Goal: Navigation & Orientation: Find specific page/section

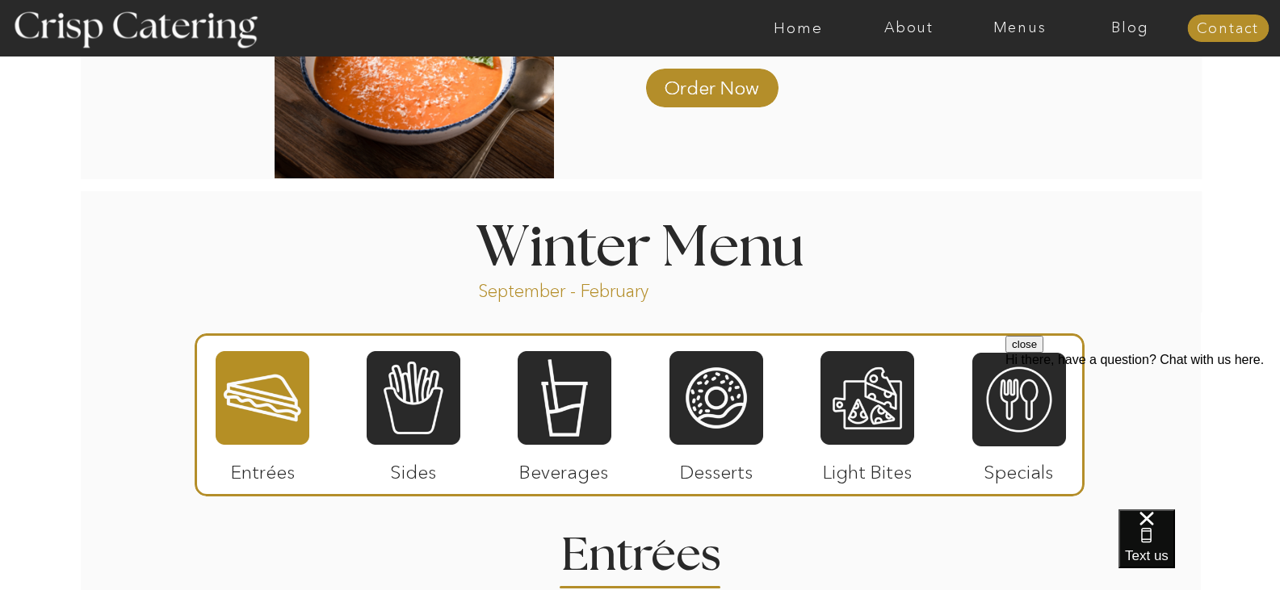
scroll to position [1620, 0]
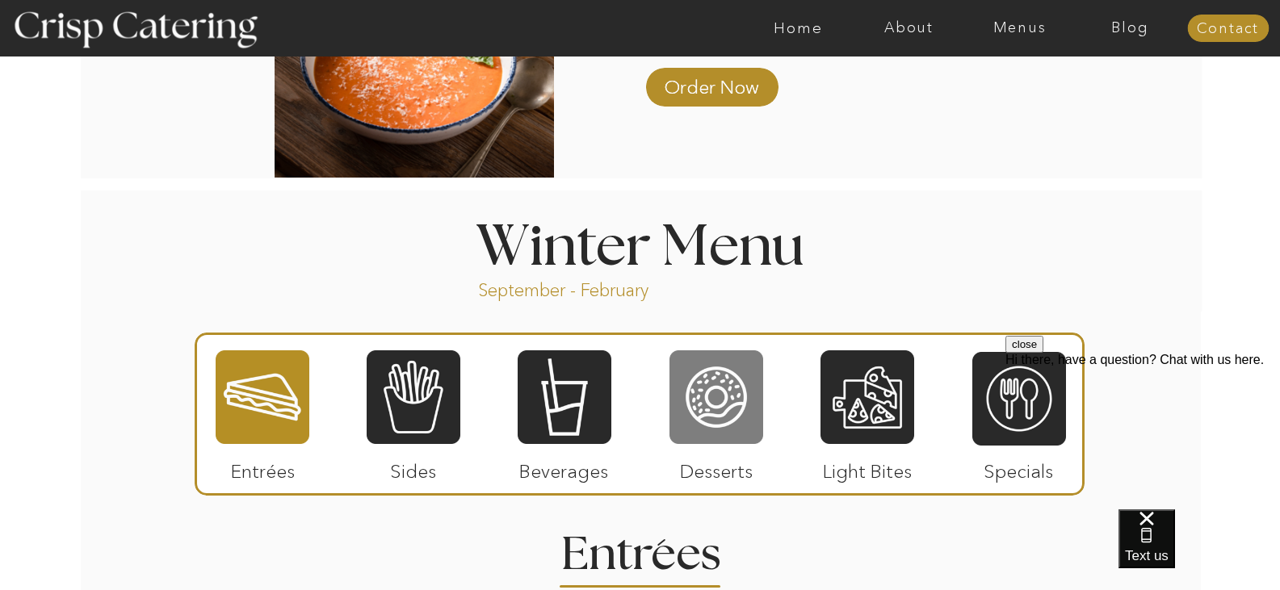
click at [731, 398] on div at bounding box center [716, 397] width 94 height 97
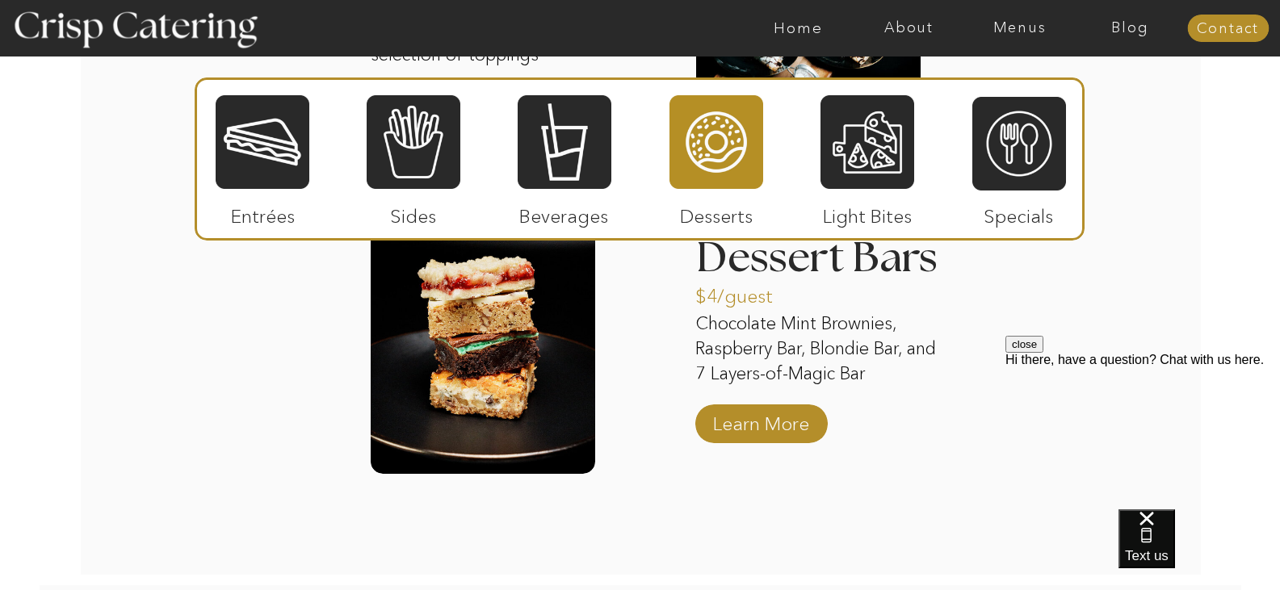
scroll to position [2695, 0]
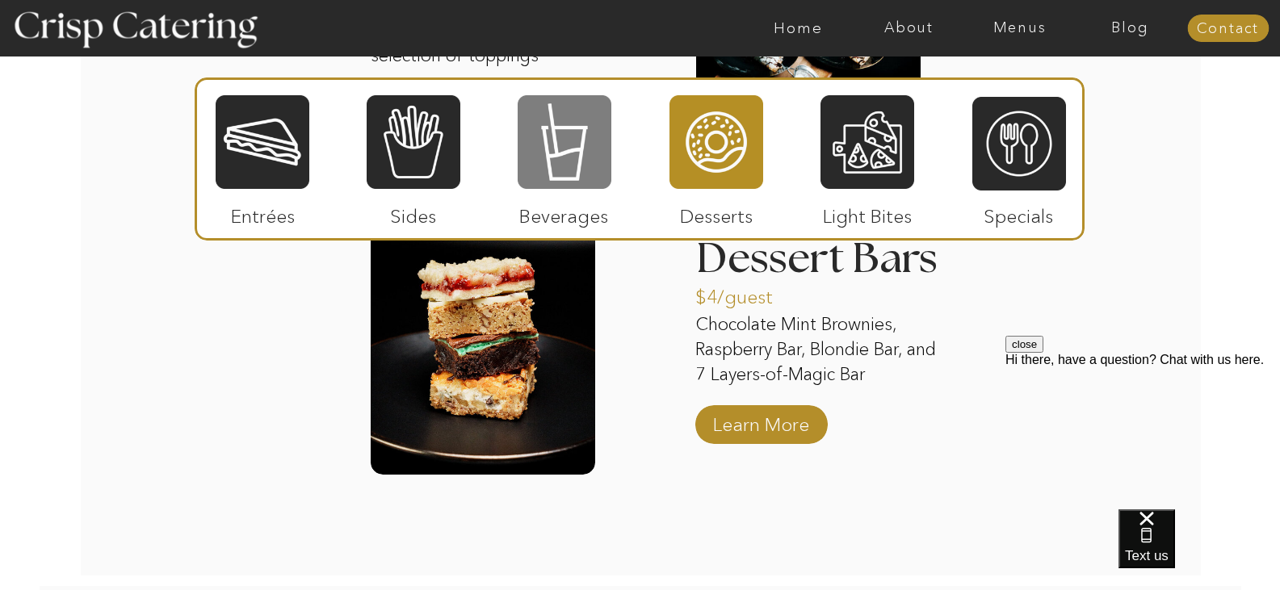
click at [538, 141] on div at bounding box center [565, 142] width 94 height 97
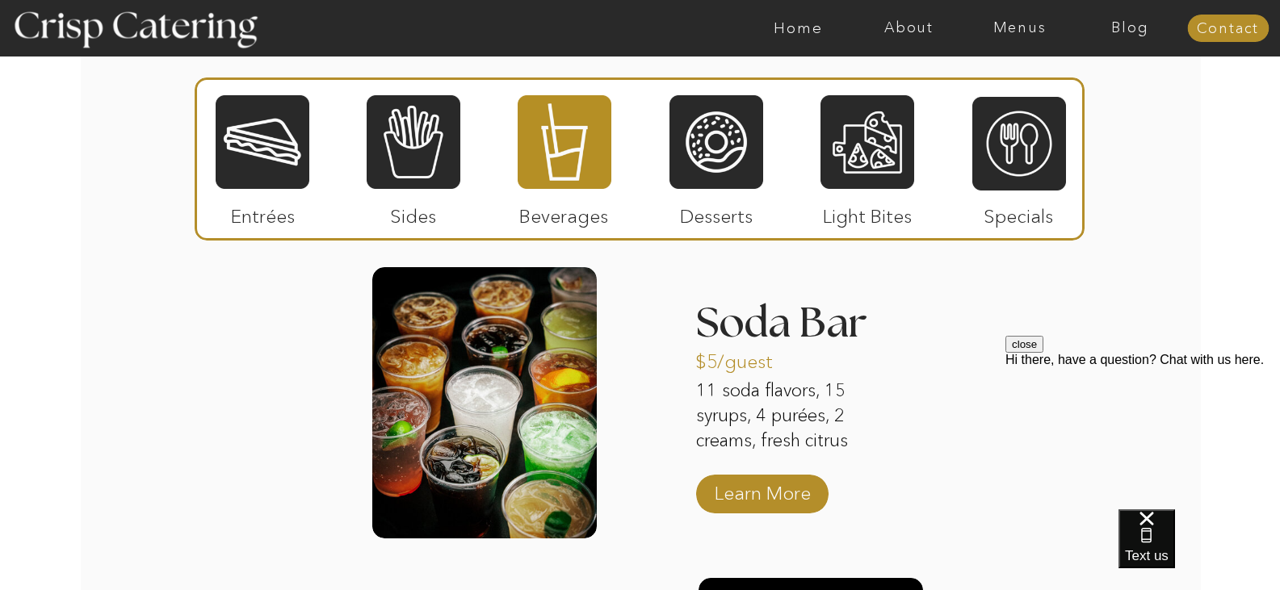
scroll to position [1996, 0]
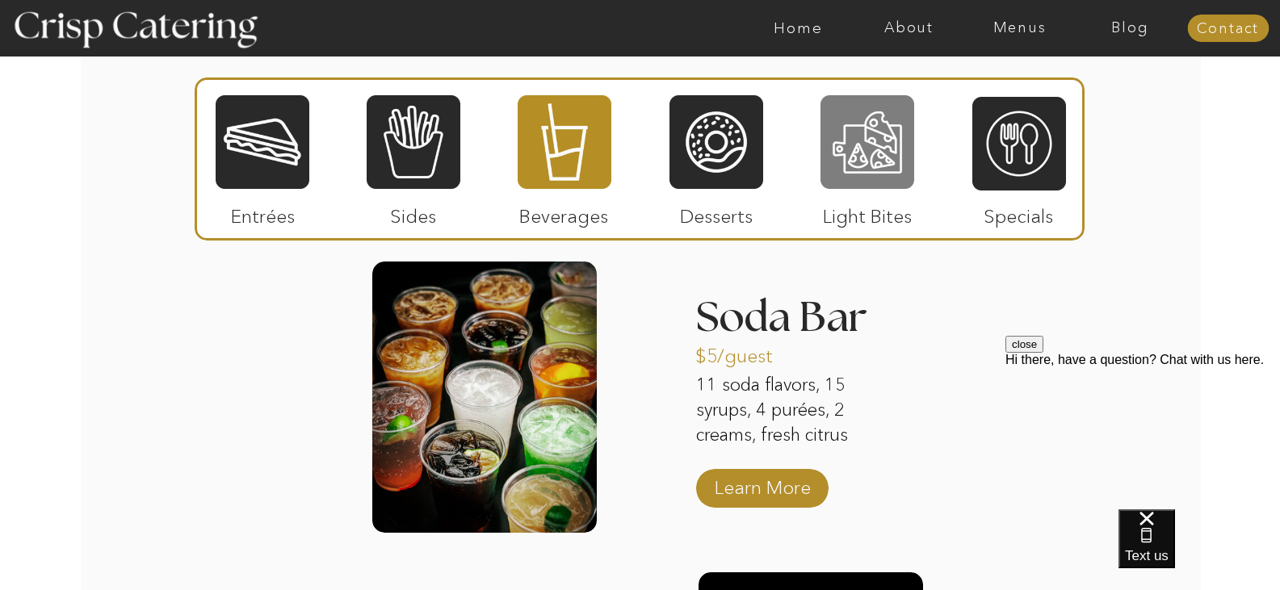
click at [838, 145] on div at bounding box center [867, 142] width 94 height 97
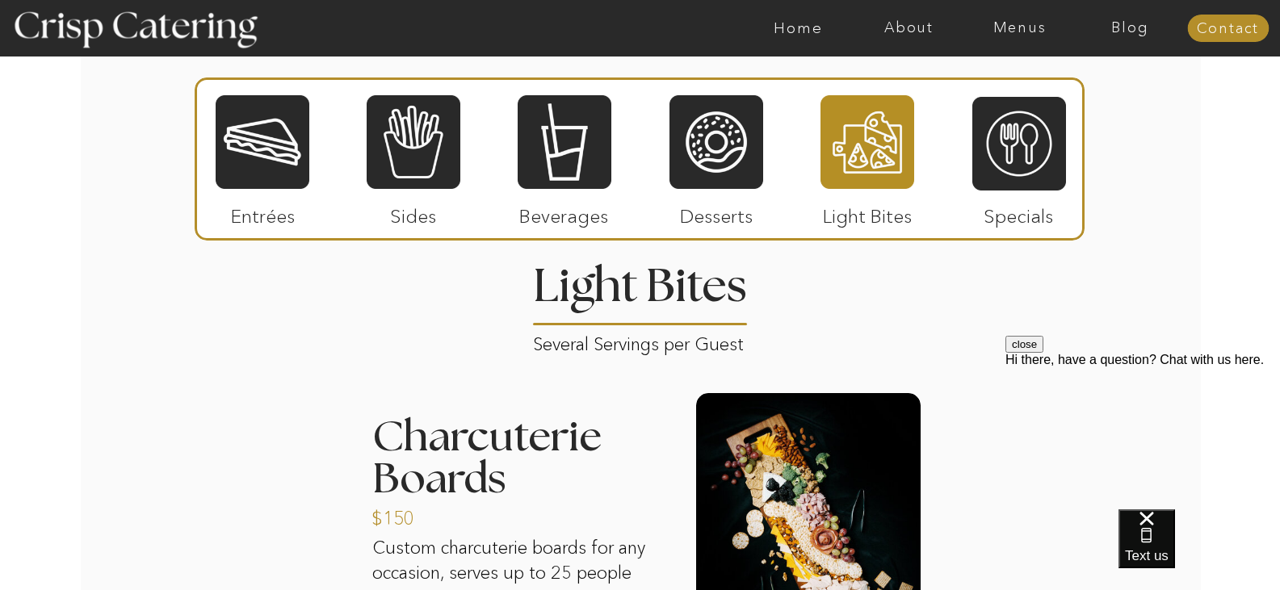
scroll to position [1887, 0]
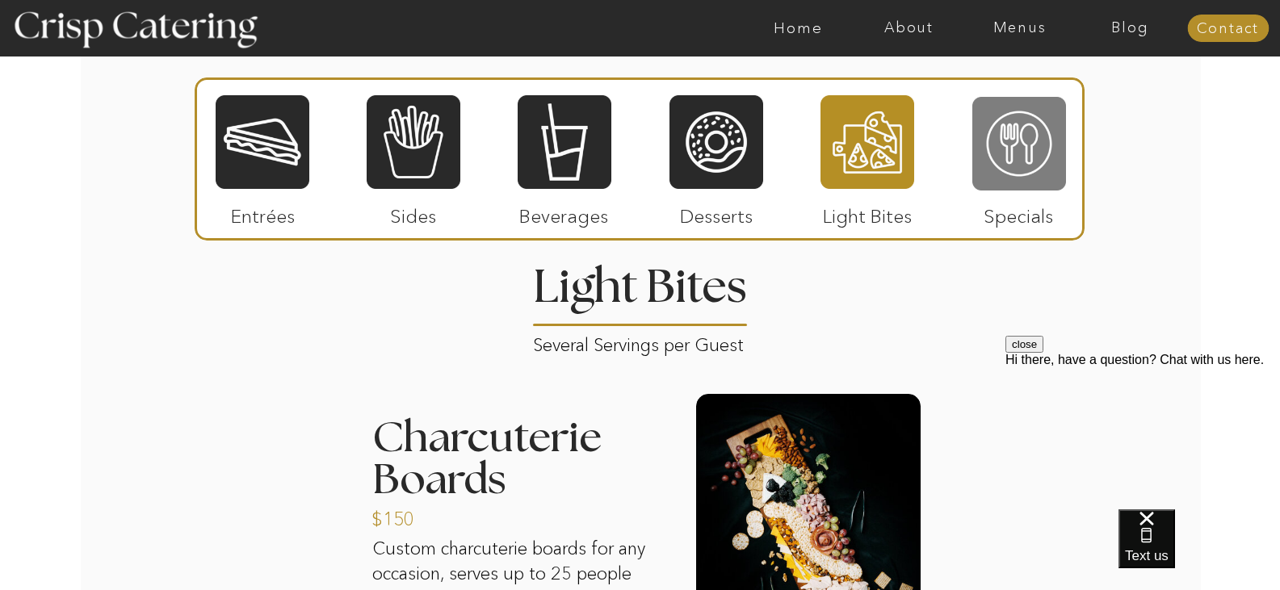
click at [1017, 124] on div at bounding box center [1019, 143] width 94 height 97
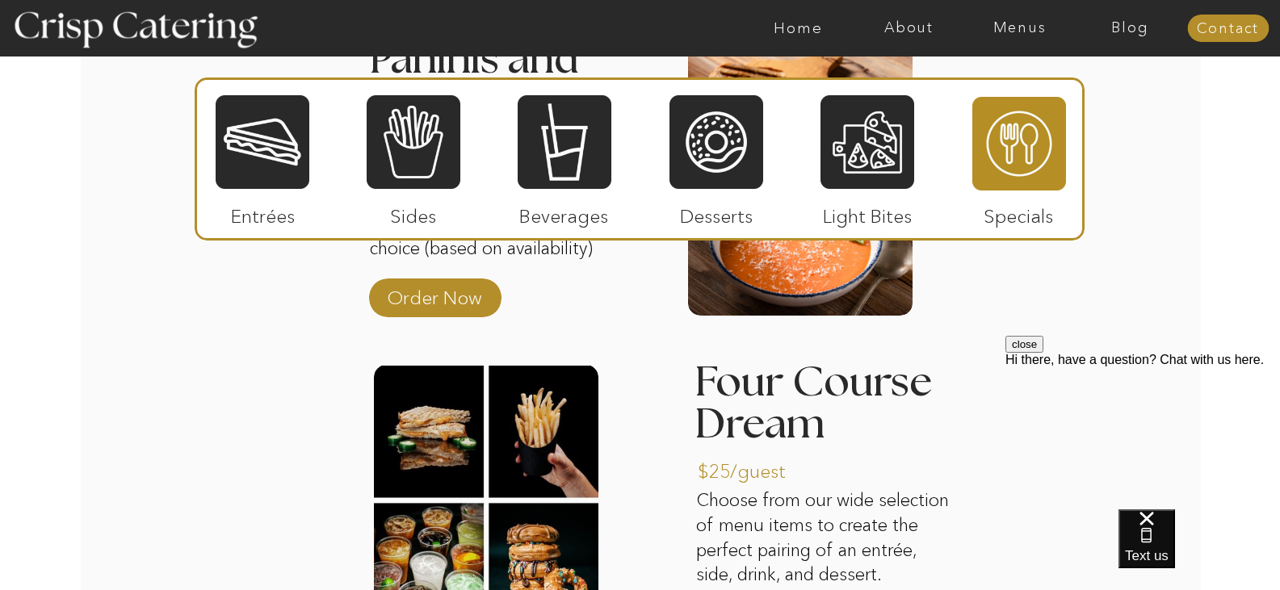
scroll to position [2223, 0]
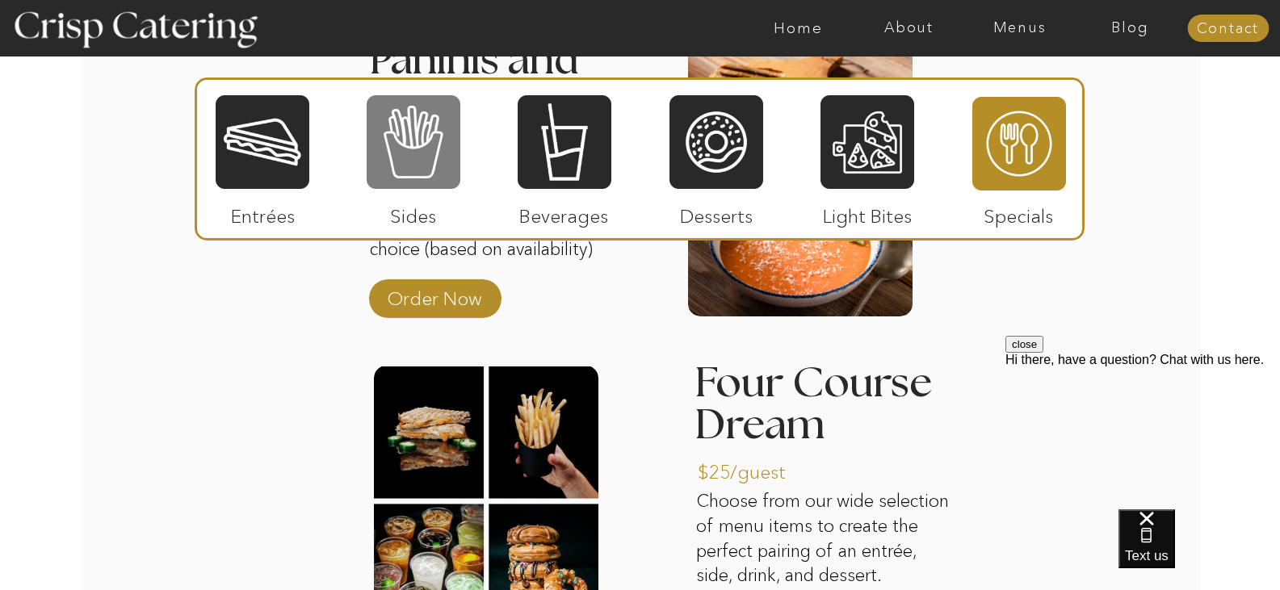
click at [423, 166] on div at bounding box center [414, 142] width 94 height 97
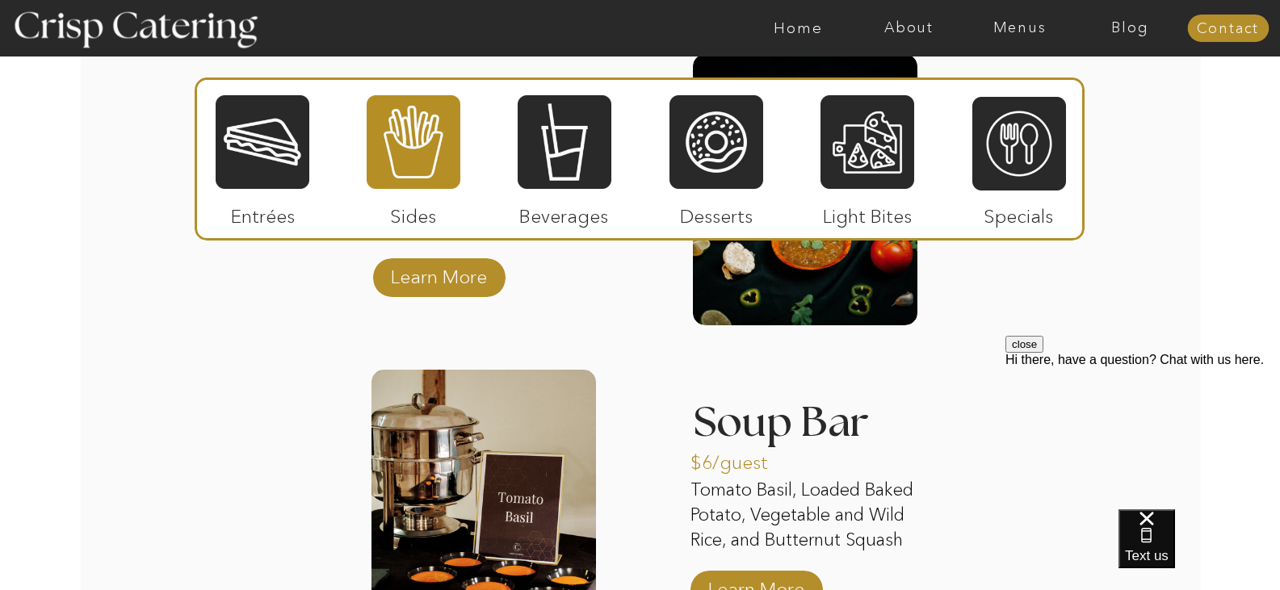
scroll to position [2834, 0]
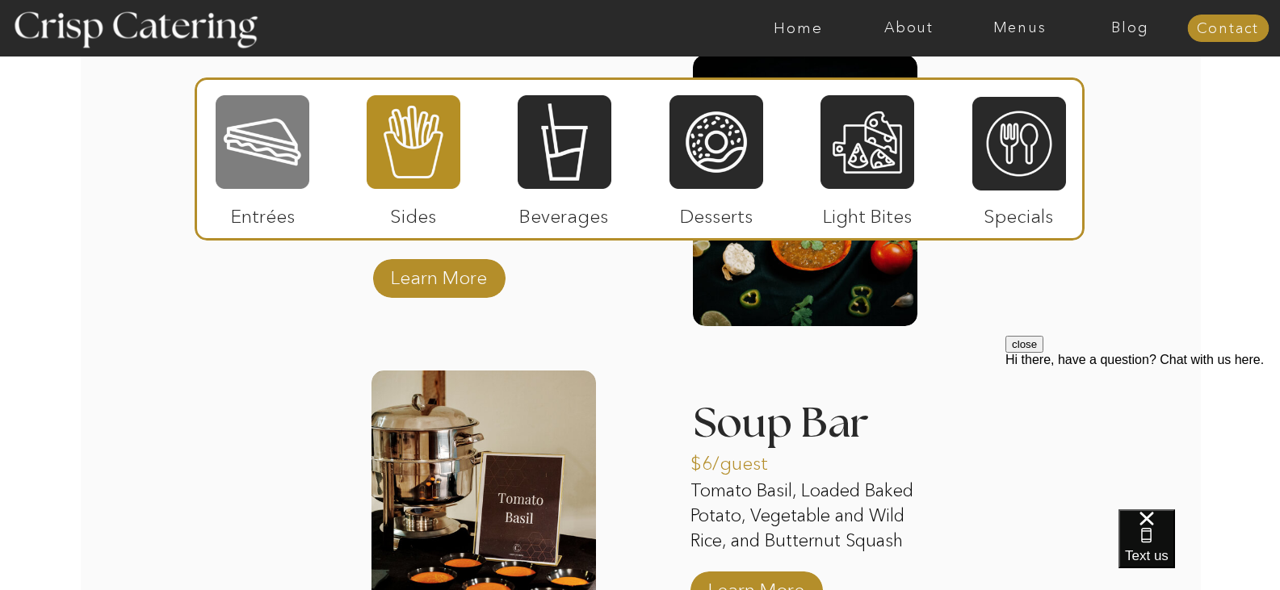
click at [270, 152] on div at bounding box center [263, 142] width 94 height 97
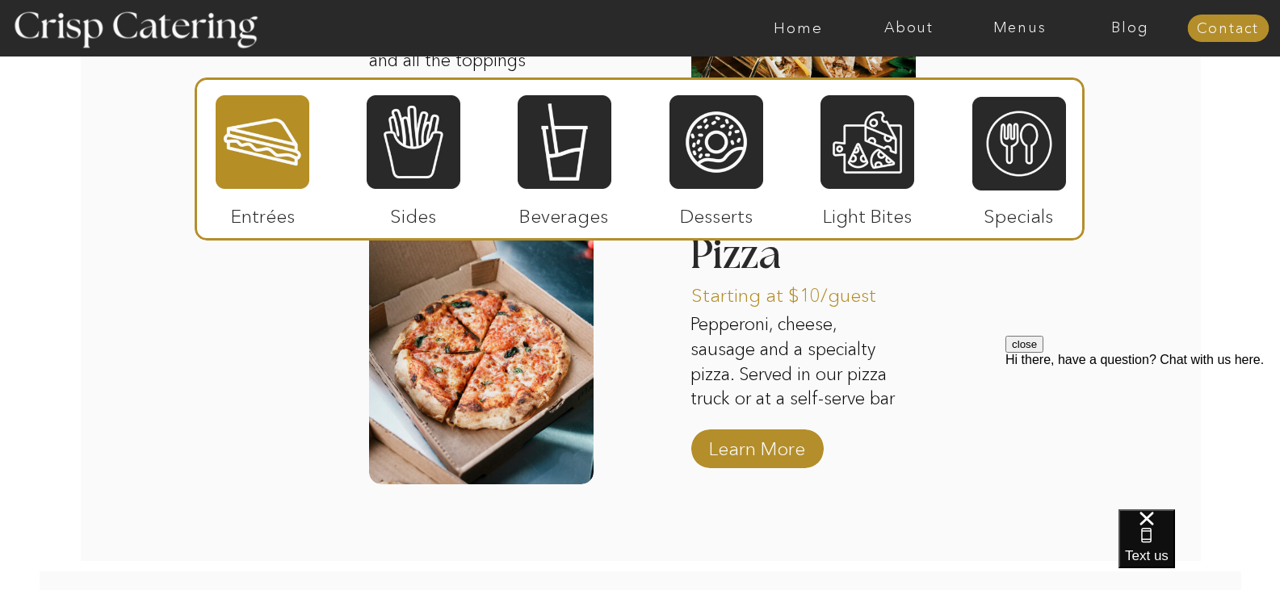
scroll to position [2654, 0]
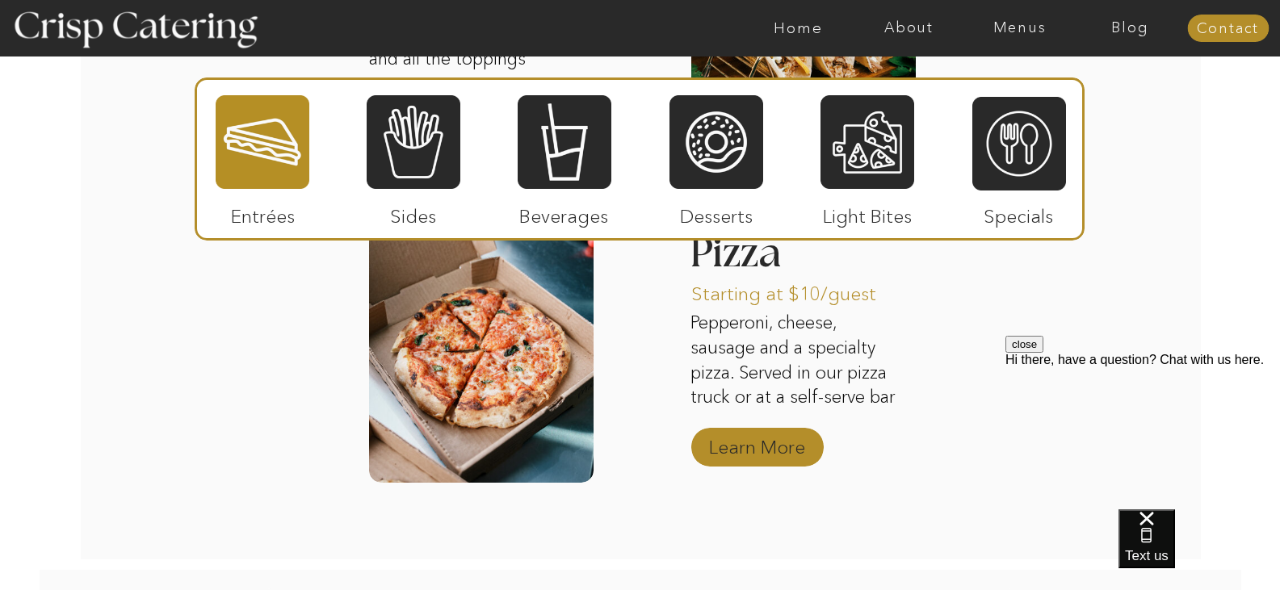
click at [793, 446] on p "Learn More" at bounding box center [756, 443] width 107 height 47
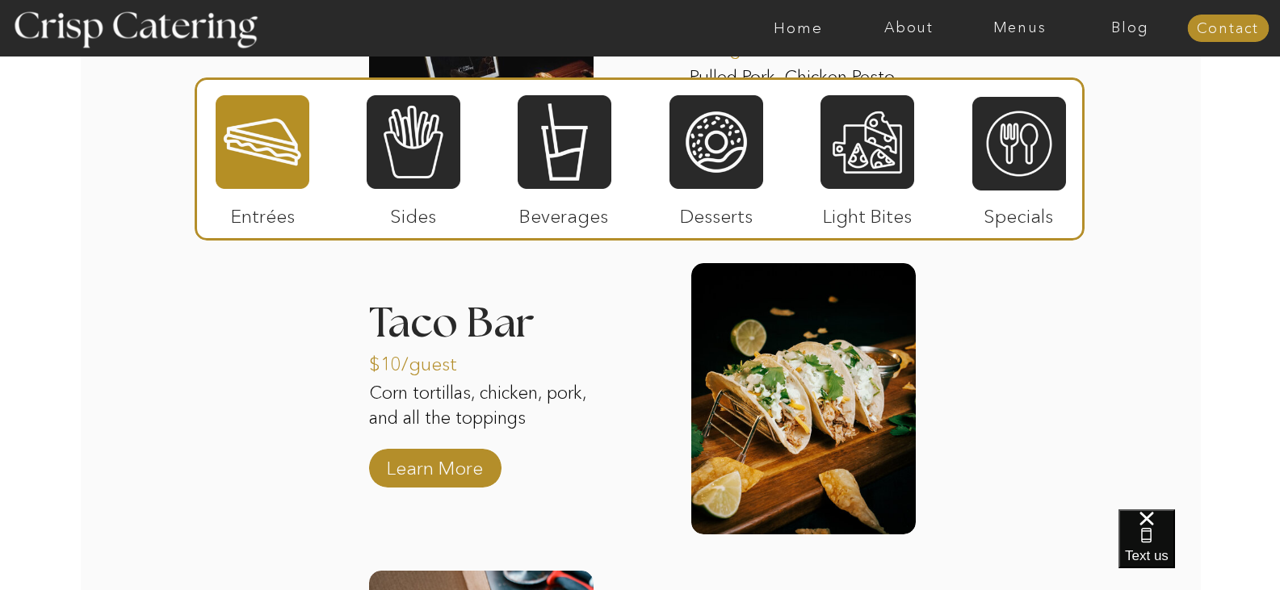
scroll to position [2293, 0]
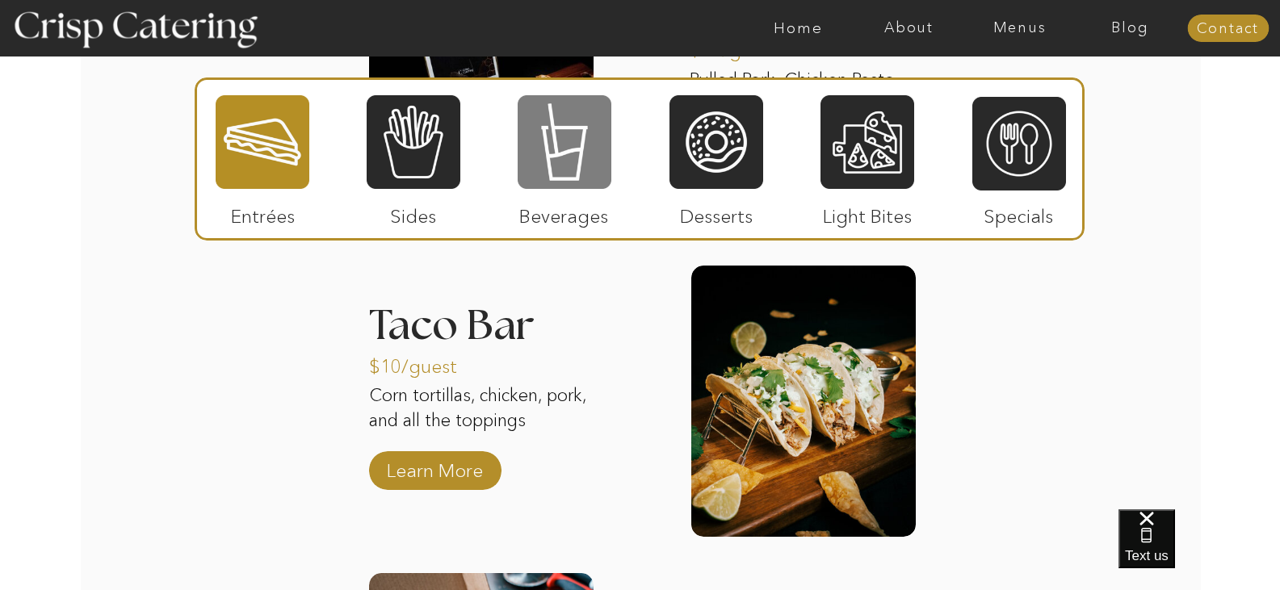
click at [565, 133] on div at bounding box center [565, 142] width 94 height 97
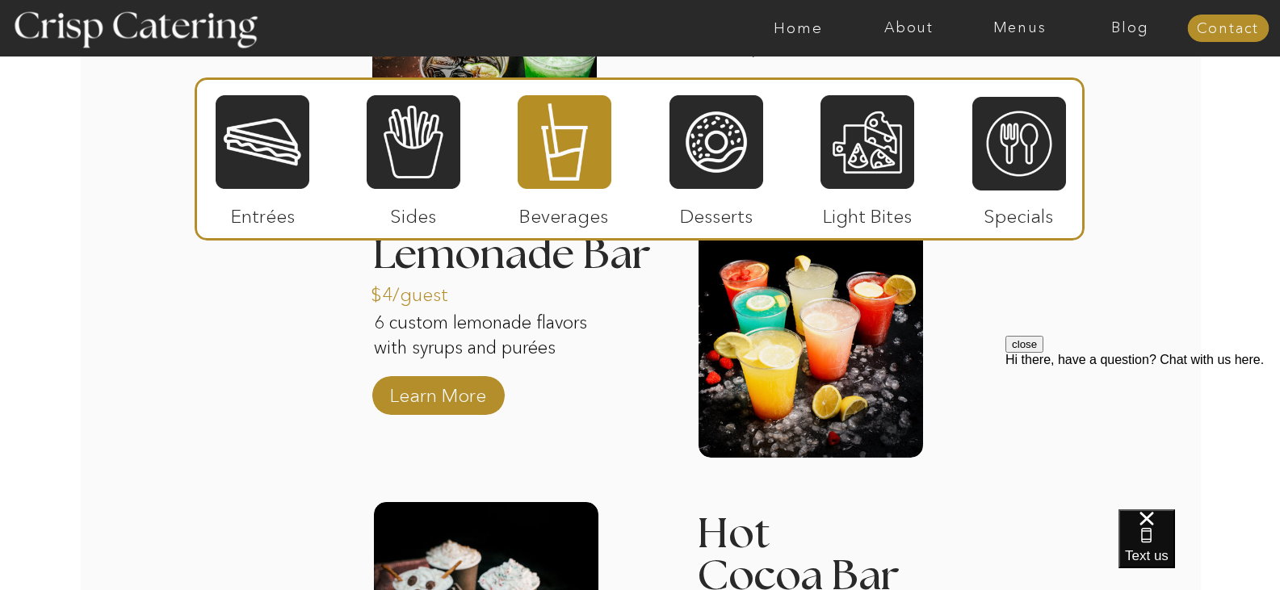
scroll to position [2367, 0]
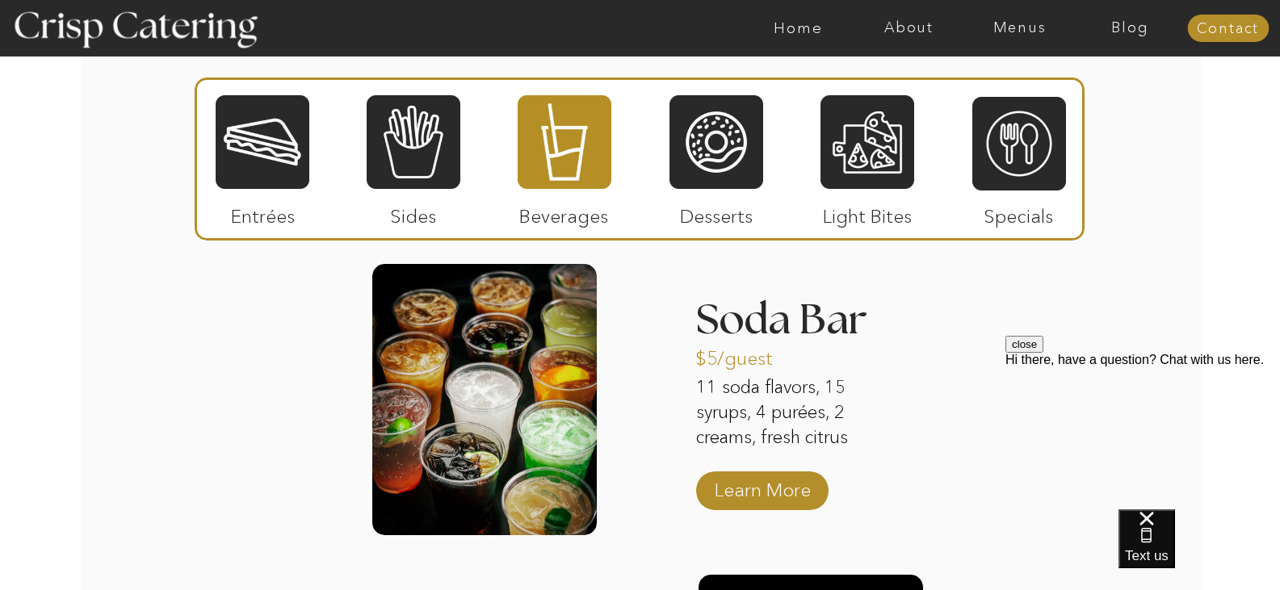
scroll to position [1991, 0]
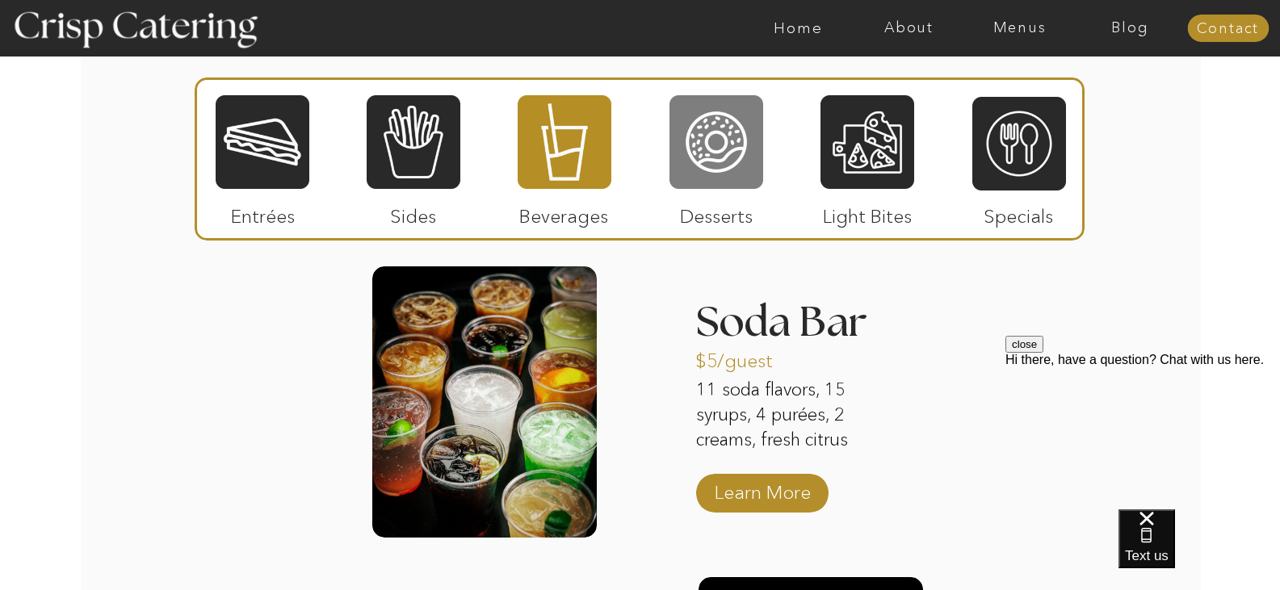
click at [750, 155] on div at bounding box center [716, 142] width 94 height 97
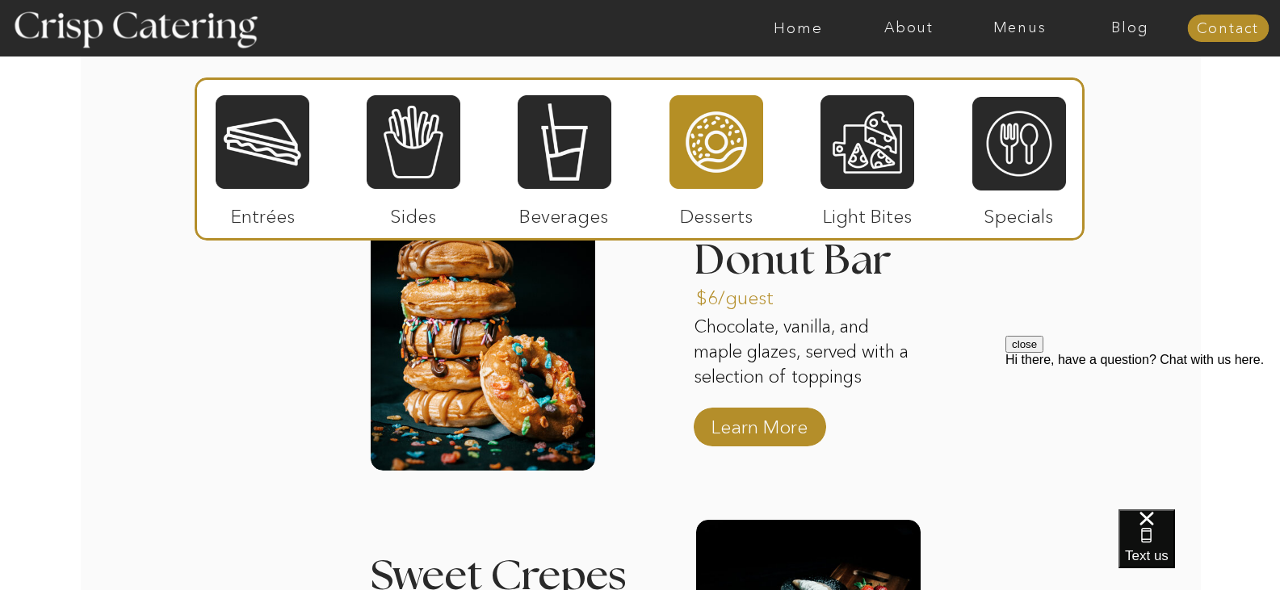
scroll to position [2058, 0]
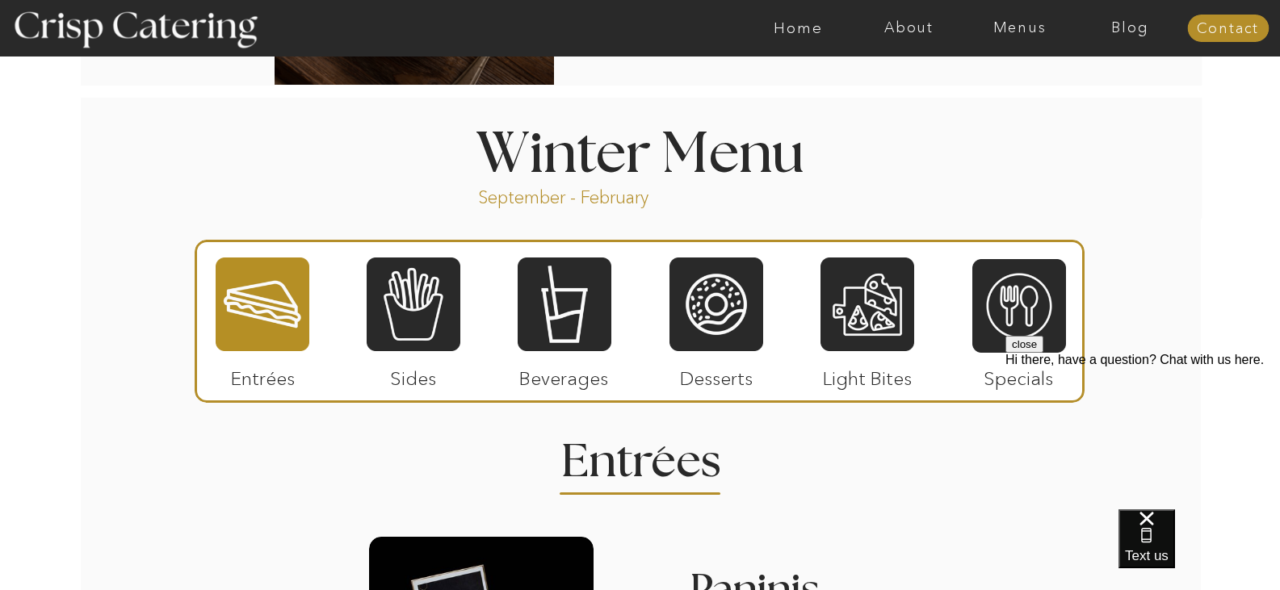
scroll to position [1690, 0]
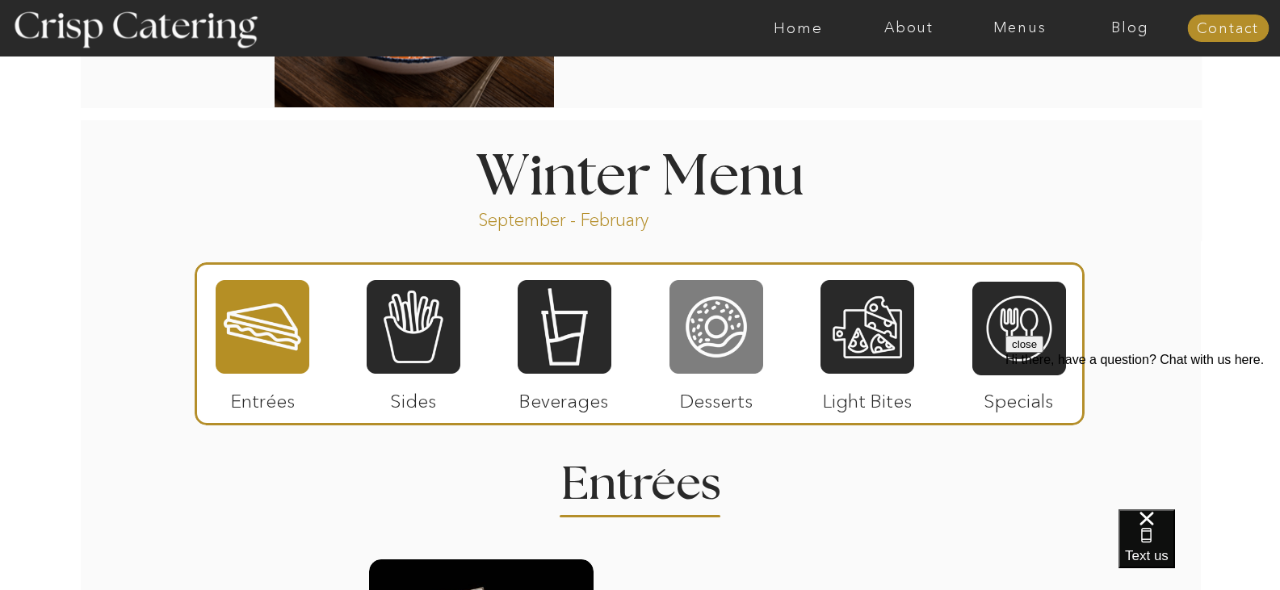
click at [714, 358] on div at bounding box center [716, 327] width 94 height 97
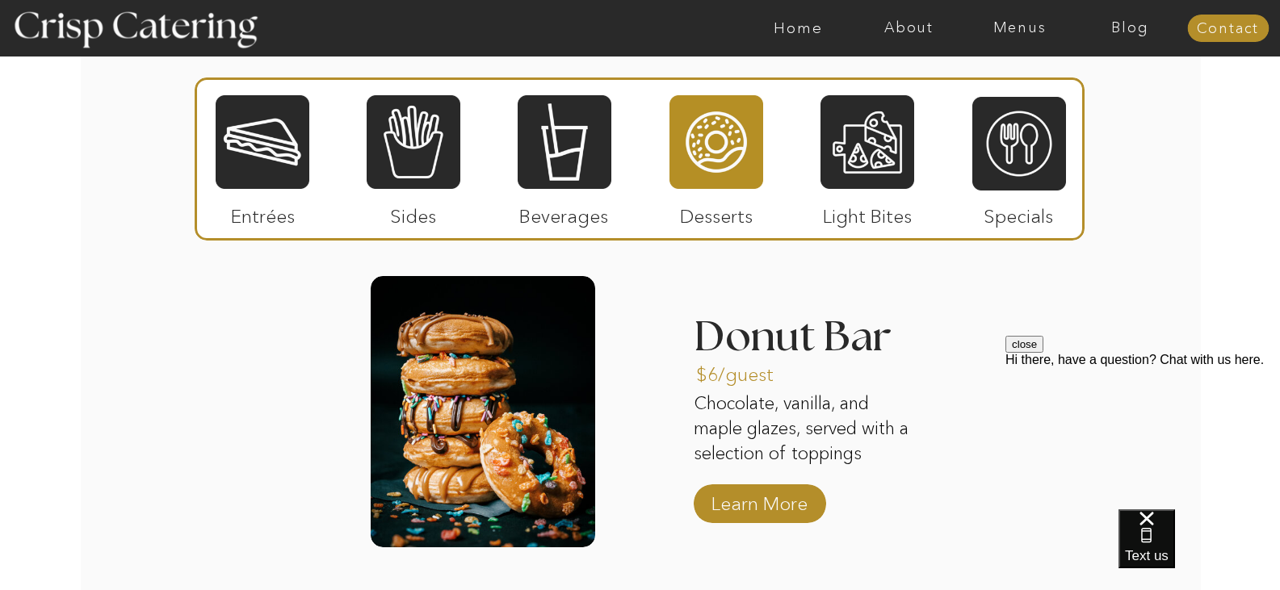
scroll to position [1983, 0]
